Goal: Task Accomplishment & Management: Complete application form

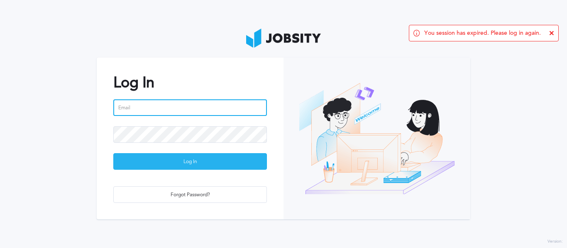
type input "[PERSON_NAME][EMAIL_ADDRESS][PERSON_NAME][DOMAIN_NAME]"
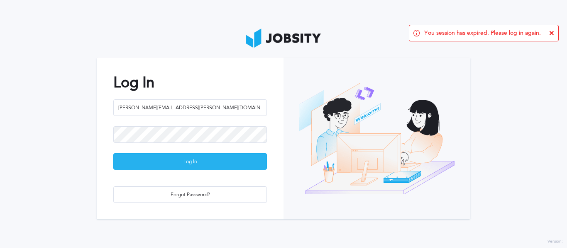
click at [193, 162] on div "Log In" at bounding box center [190, 162] width 153 height 17
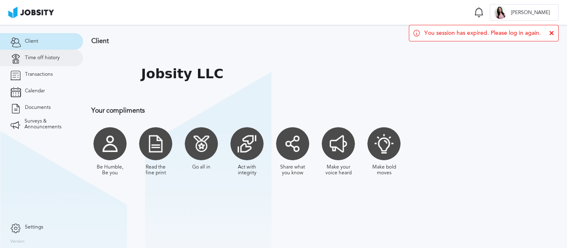
click at [50, 60] on span "Time off history" at bounding box center [42, 58] width 35 height 6
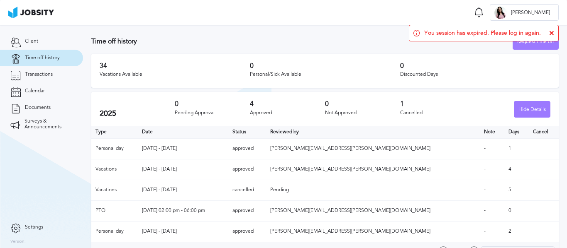
click at [552, 34] on icon at bounding box center [551, 33] width 5 height 5
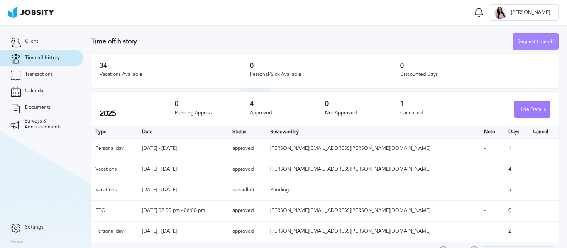
click at [522, 42] on div "Request time off" at bounding box center [535, 42] width 45 height 17
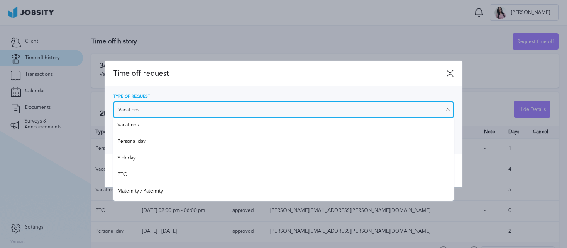
click at [192, 109] on input "Vacations" at bounding box center [283, 110] width 340 height 17
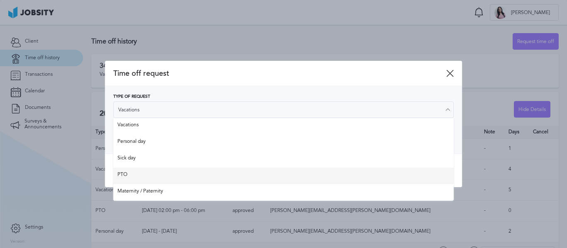
type input "PTO"
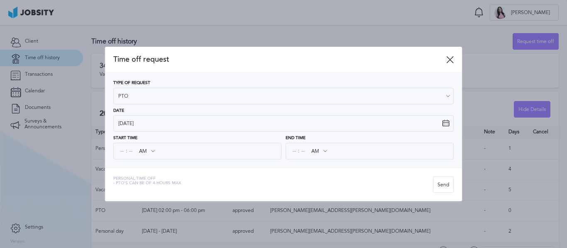
click at [124, 175] on div "Time off request Type of Request PTO Vacations Personal day Sick day PTO Matern…" at bounding box center [283, 124] width 357 height 154
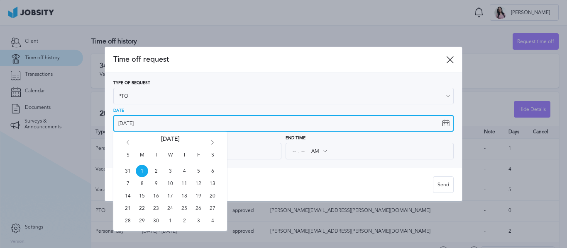
click at [155, 122] on input "[DATE]" at bounding box center [283, 123] width 340 height 17
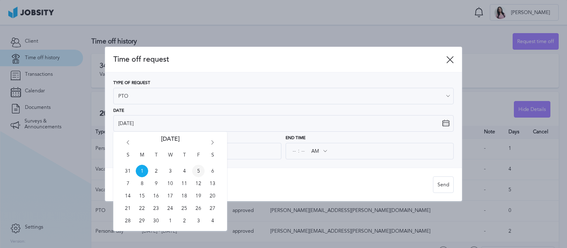
click at [197, 168] on span "5" at bounding box center [198, 171] width 12 height 12
type input "[DATE]"
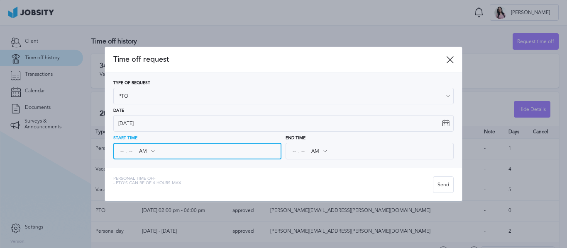
click at [121, 151] on input at bounding box center [121, 151] width 7 height 15
type input "06"
type input "09"
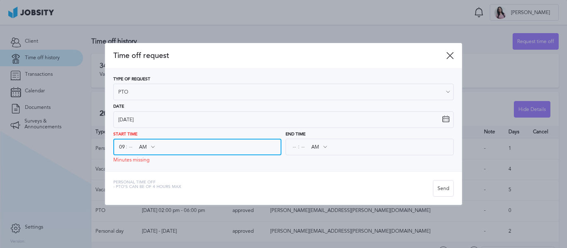
click at [133, 148] on input at bounding box center [130, 147] width 7 height 15
type input "00"
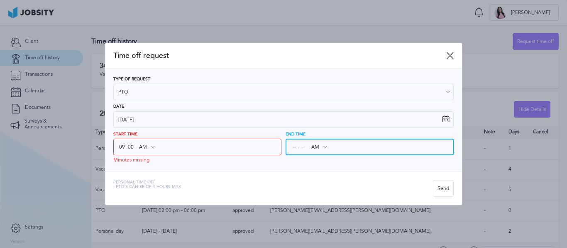
click at [294, 145] on input at bounding box center [293, 147] width 7 height 15
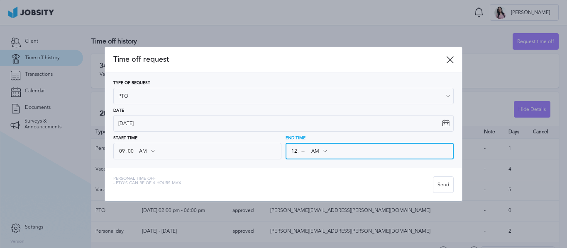
type input "12"
click at [302, 152] on input at bounding box center [302, 151] width 7 height 15
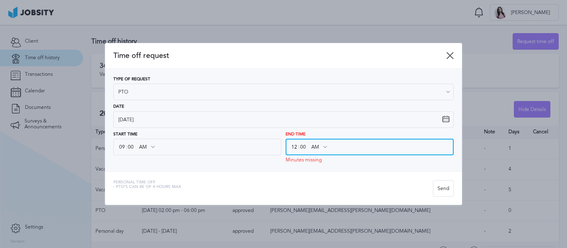
type input "00"
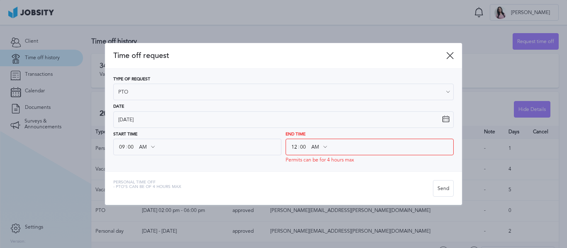
click at [339, 163] on div "Type of Request PTO Vacations Personal day Sick day PTO Maternity / Paternity D…" at bounding box center [283, 120] width 357 height 103
click at [325, 146] on icon at bounding box center [324, 147] width 7 height 7
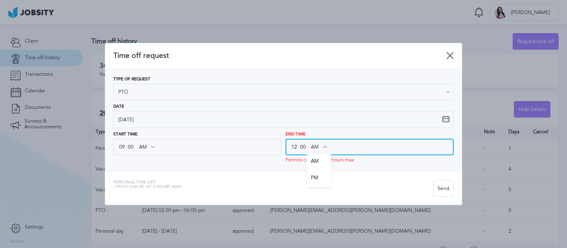
click at [316, 147] on input "AM" at bounding box center [319, 147] width 24 height 15
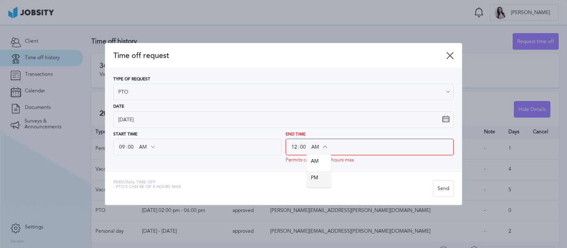
type input "PM"
click at [314, 180] on div "Time off request Type of Request PTO Vacations Personal day Sick day PTO Matern…" at bounding box center [283, 124] width 357 height 162
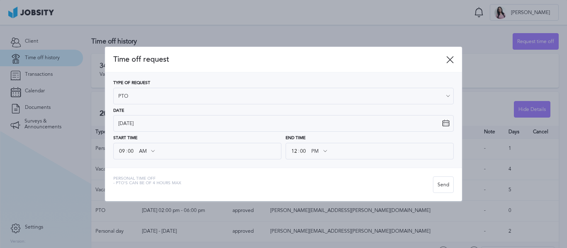
click at [318, 162] on div "Type of Request PTO Vacations Personal day Sick day PTO Maternity / Paternity D…" at bounding box center [283, 120] width 357 height 95
click at [441, 185] on div "Send" at bounding box center [443, 185] width 20 height 17
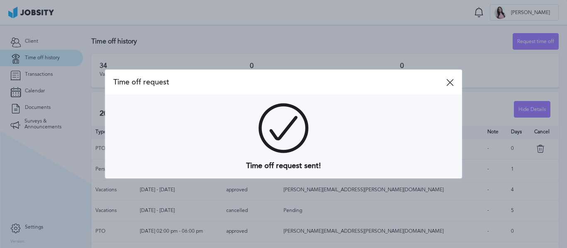
click at [449, 83] on icon at bounding box center [449, 82] width 7 height 7
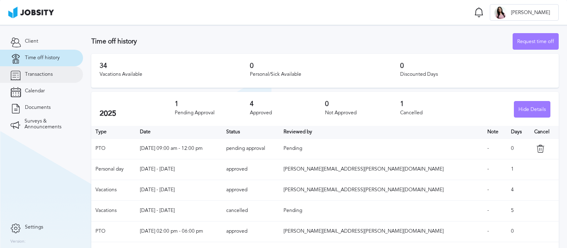
click at [49, 77] on span "Transactions" at bounding box center [39, 75] width 28 height 6
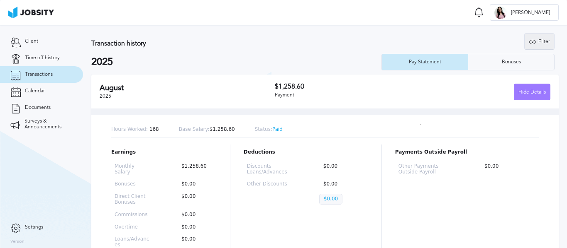
click at [528, 42] on icon at bounding box center [531, 41] width 7 height 7
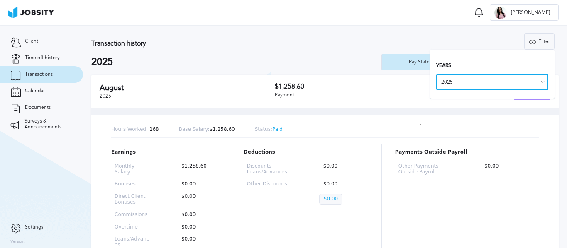
click at [503, 85] on input "2025" at bounding box center [492, 82] width 112 height 17
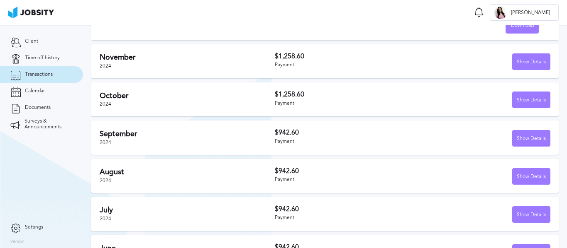
scroll to position [290, 0]
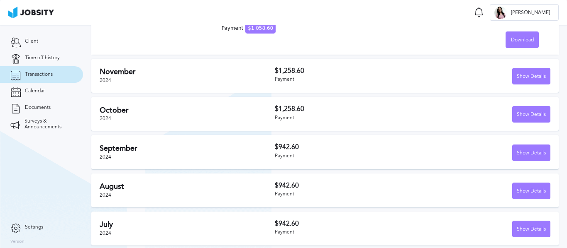
click at [309, 153] on div "Payment" at bounding box center [344, 156] width 138 height 6
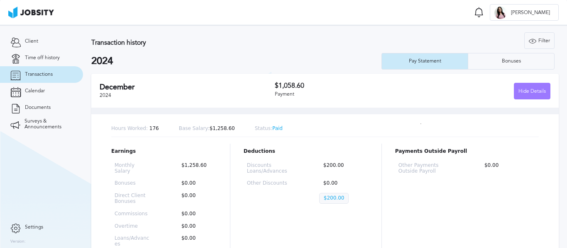
scroll to position [0, 0]
